Goal: Transaction & Acquisition: Purchase product/service

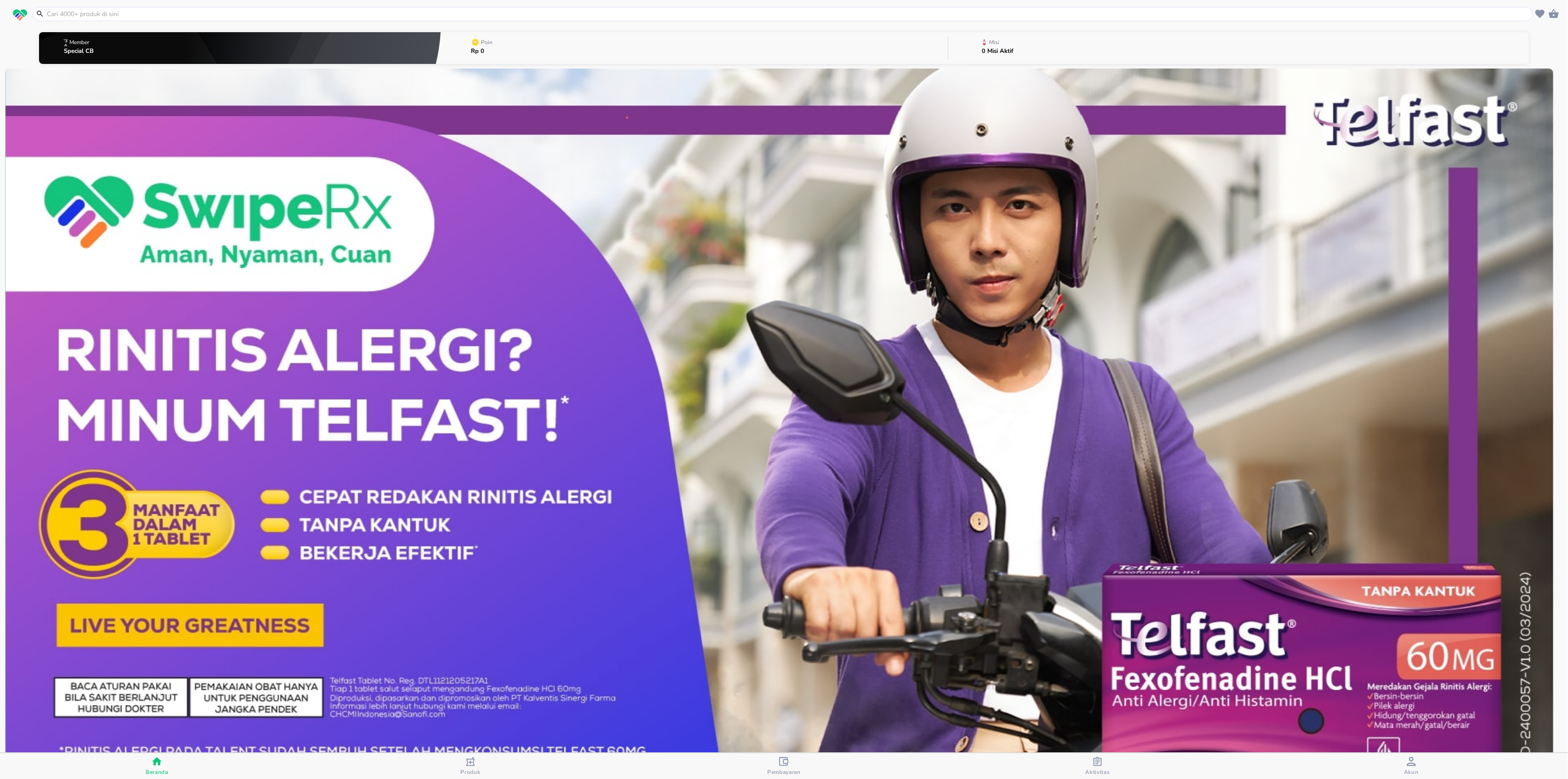
click at [363, 13] on input "text" at bounding box center [788, 14] width 1485 height 10
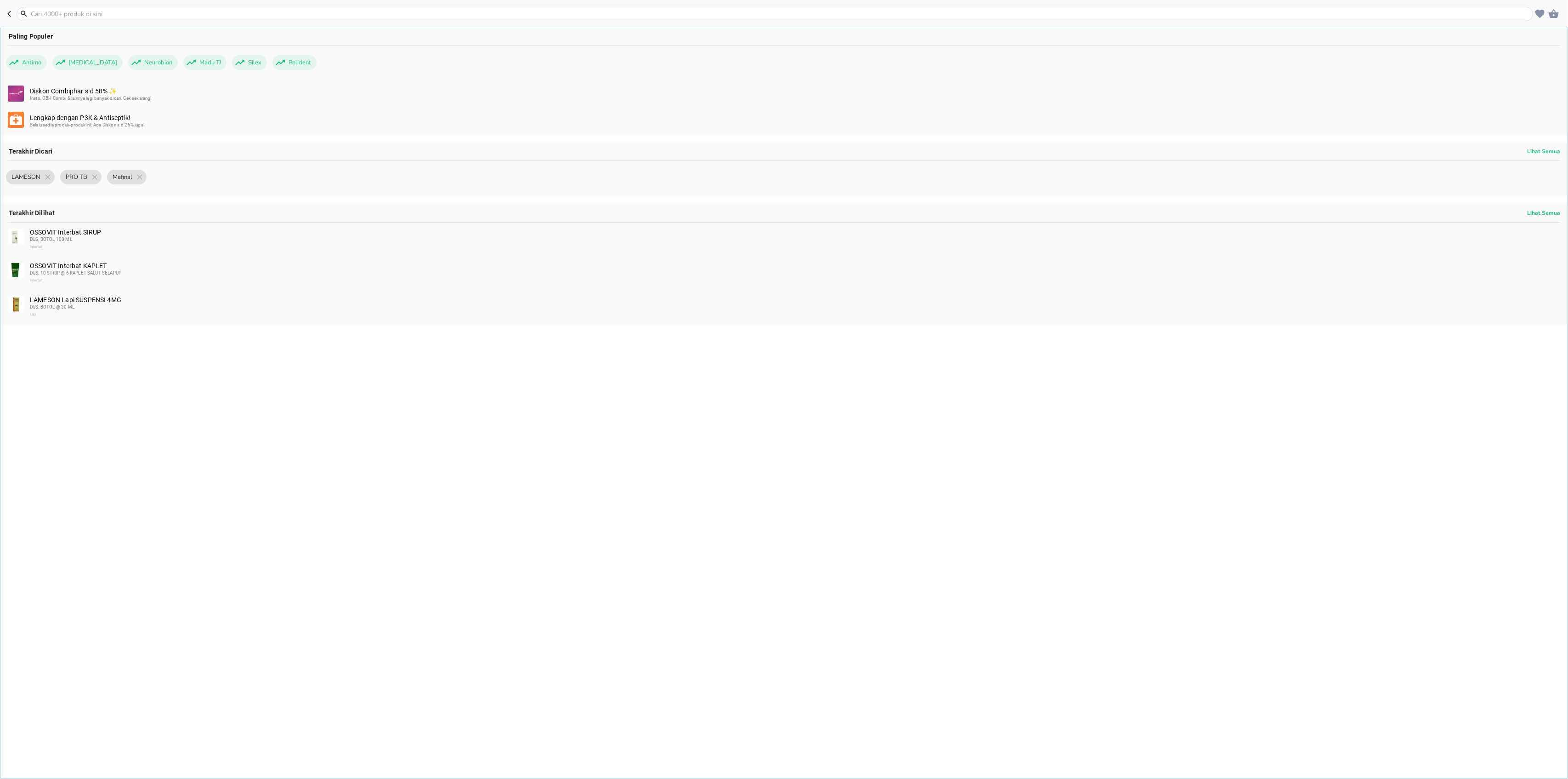
click at [52, 258] on div "OSSOVIT Interbat KAPLET DUS, 10 STRIP @ 6 KAPLET SALUT SELAPUT Interbat" at bounding box center [784, 273] width 1567 height 34
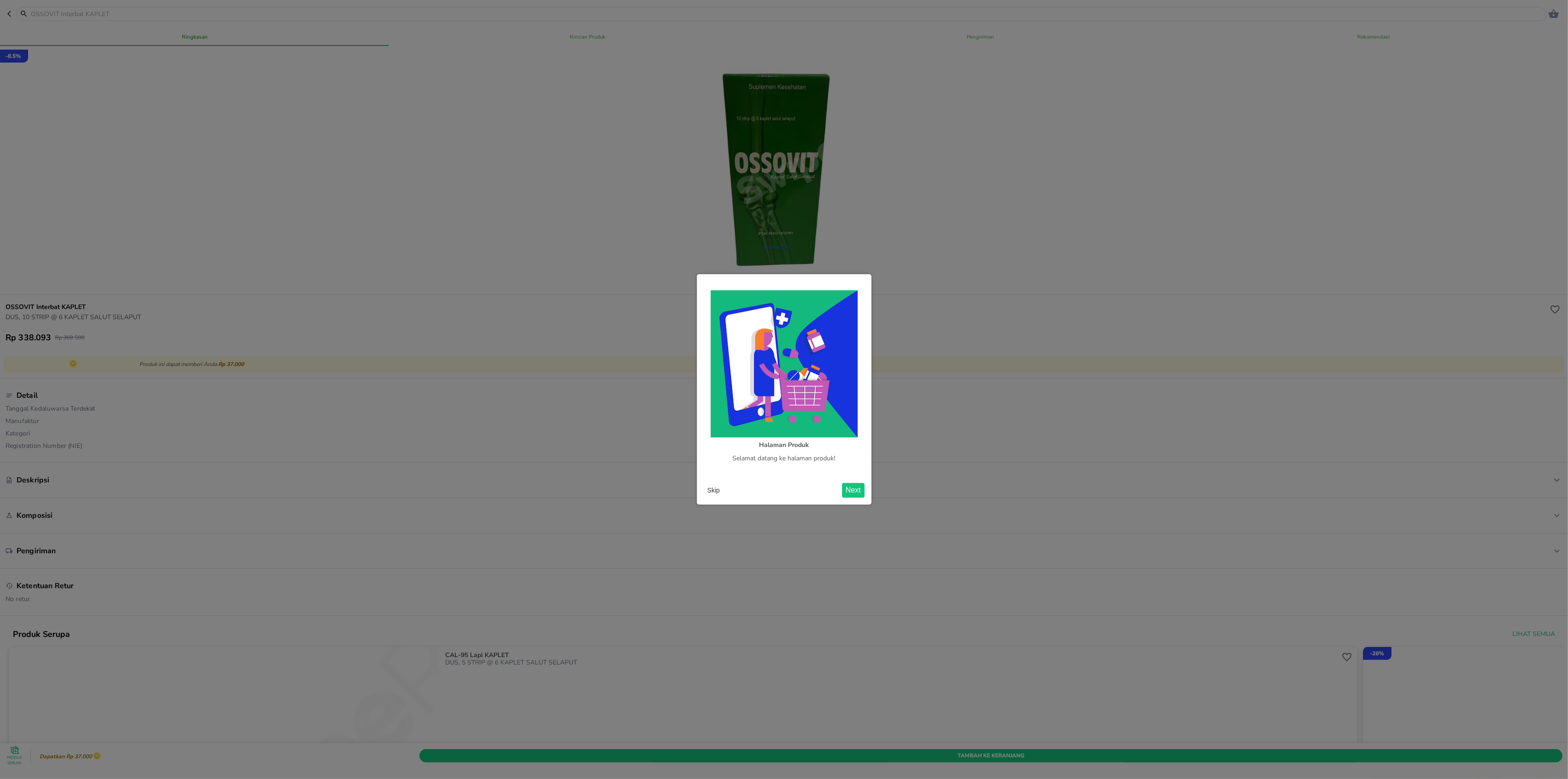
click at [855, 486] on button "Next" at bounding box center [853, 490] width 23 height 15
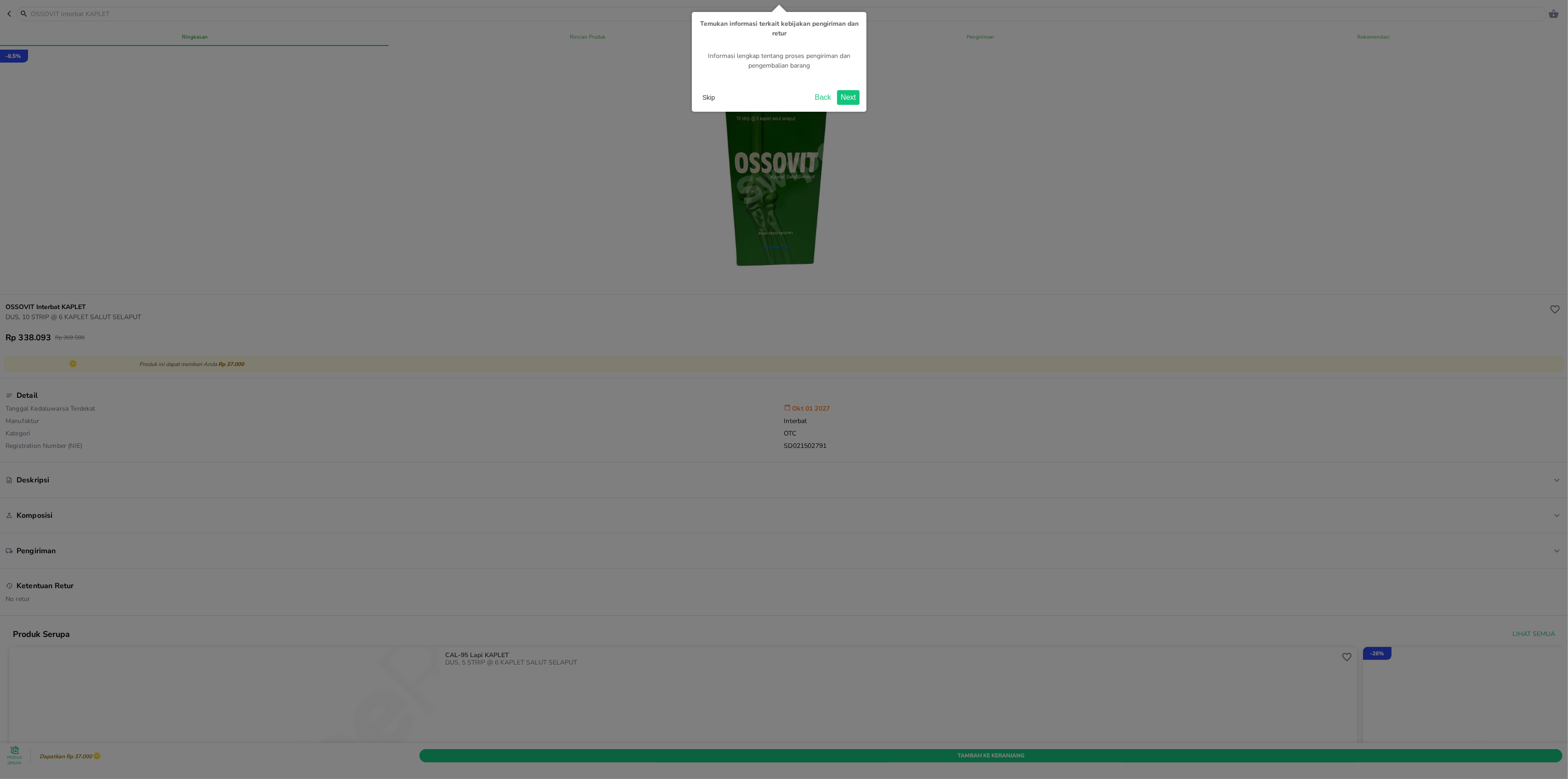
scroll to position [824, 0]
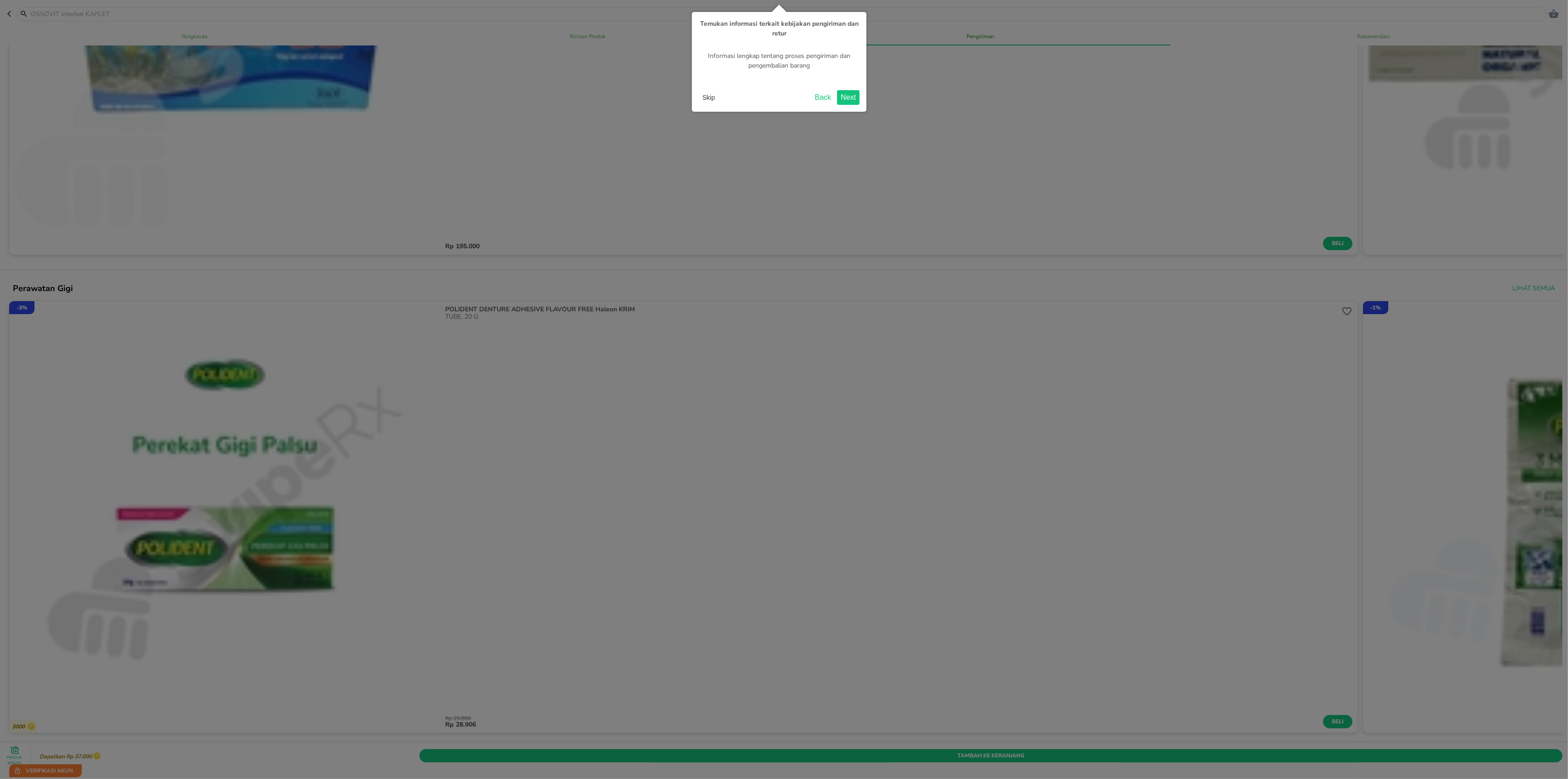
click at [713, 94] on button "Skip" at bounding box center [709, 97] width 19 height 14
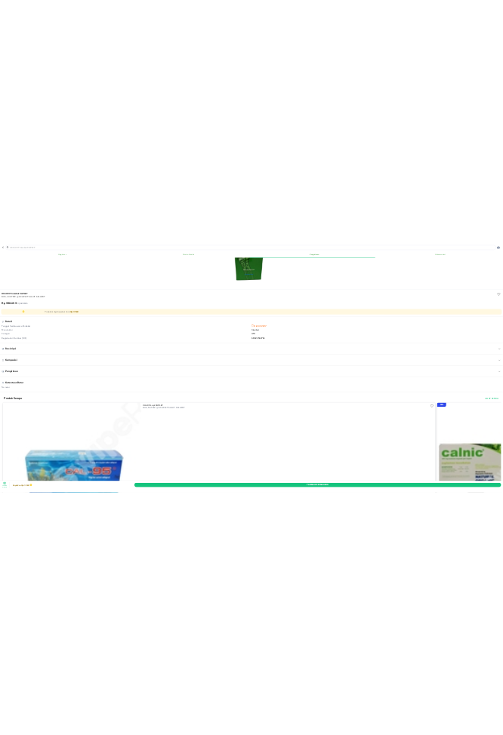
scroll to position [0, 0]
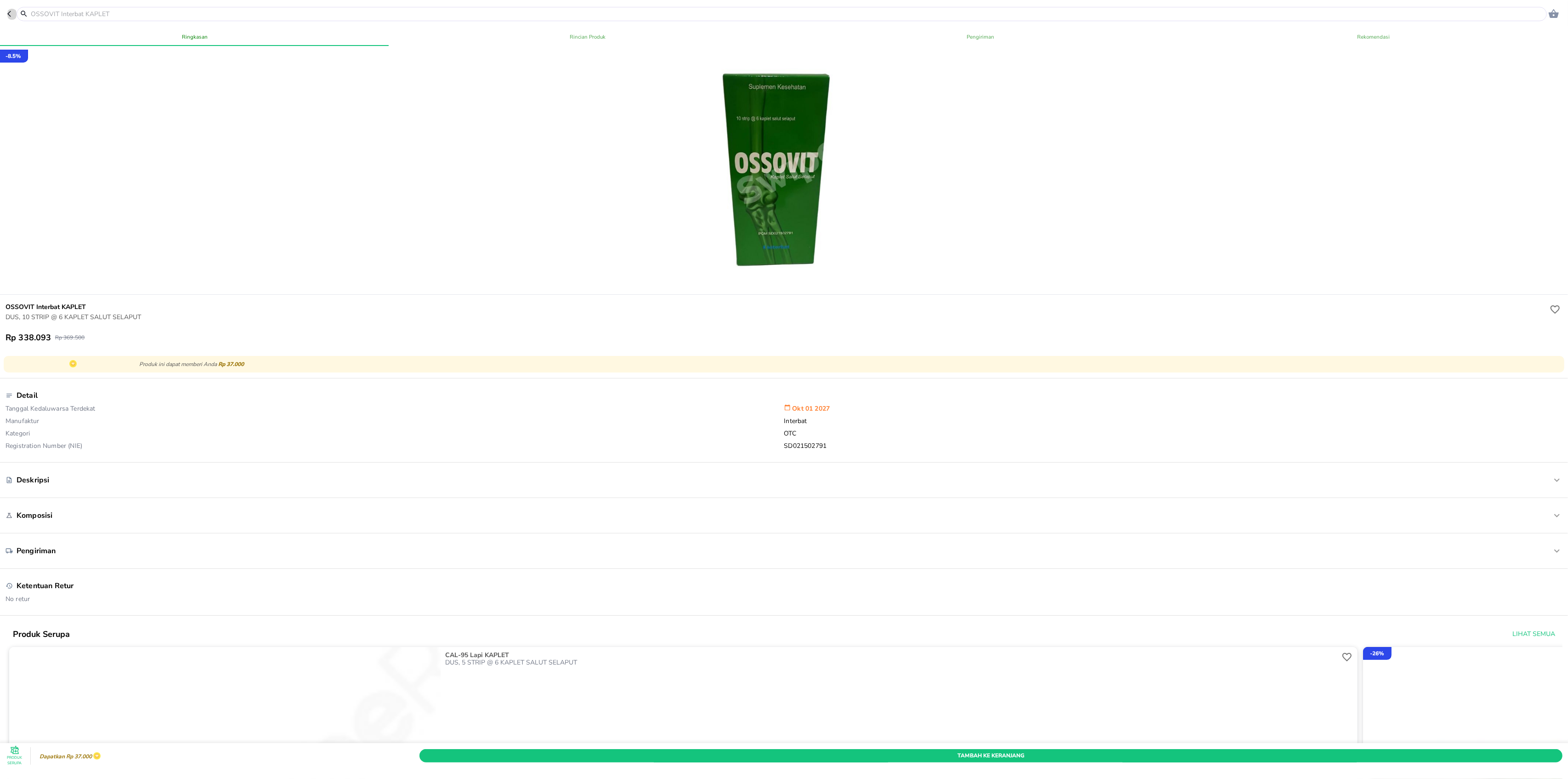
click at [11, 16] on icon "button" at bounding box center [11, 14] width 7 height 7
